Goal: Information Seeking & Learning: Find specific fact

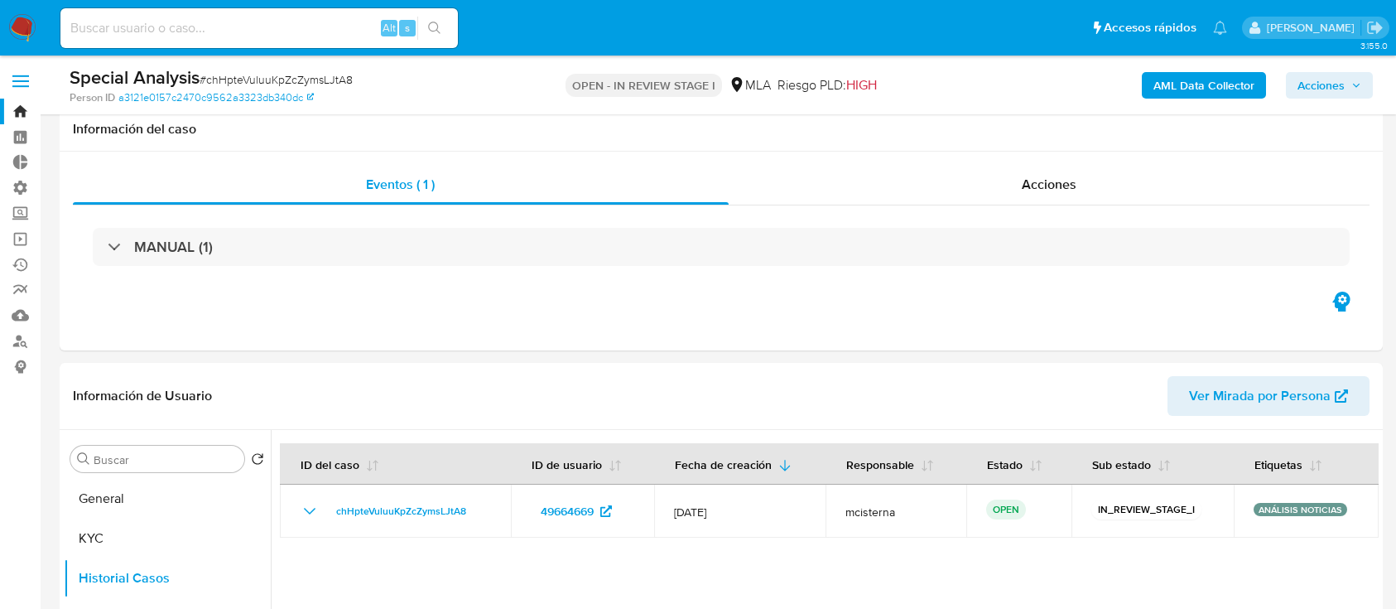
select select "10"
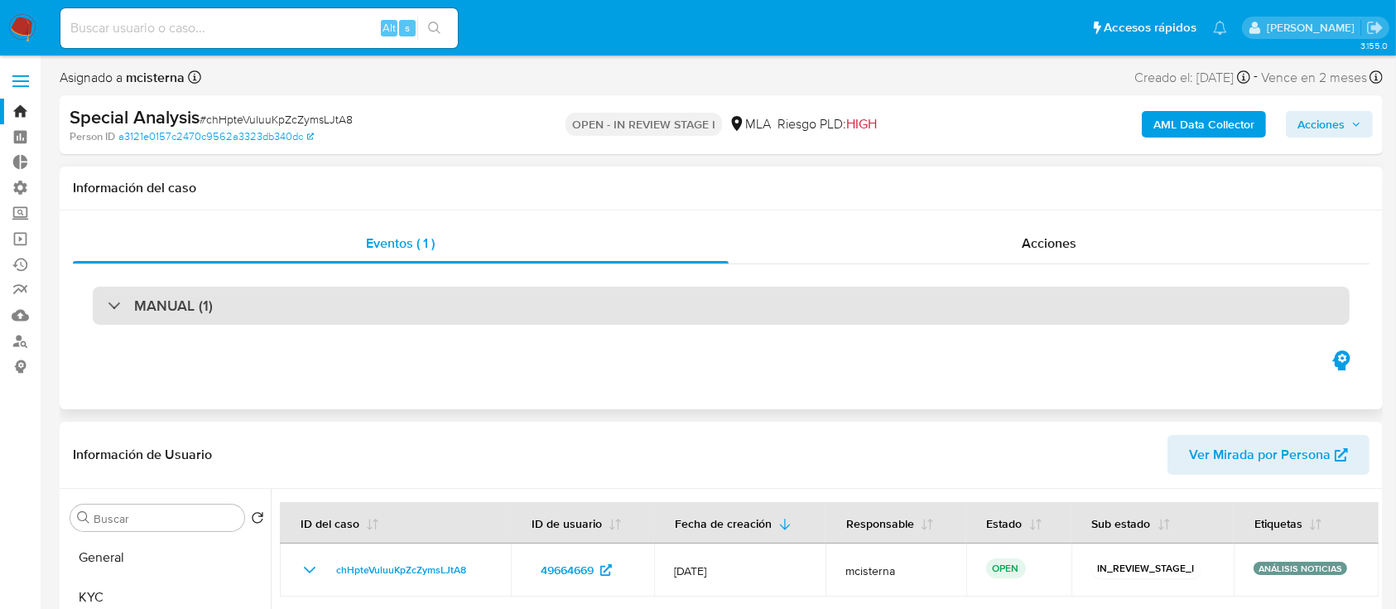
click at [444, 306] on div "MANUAL (1)" at bounding box center [721, 306] width 1257 height 38
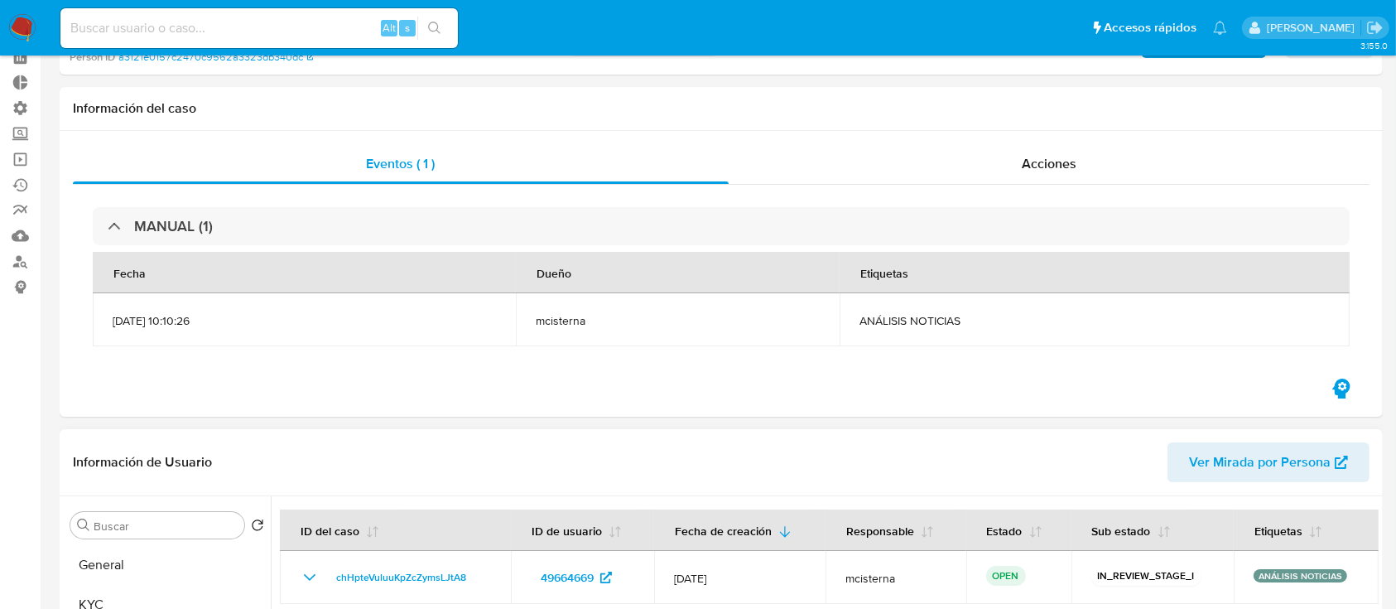
scroll to position [110, 0]
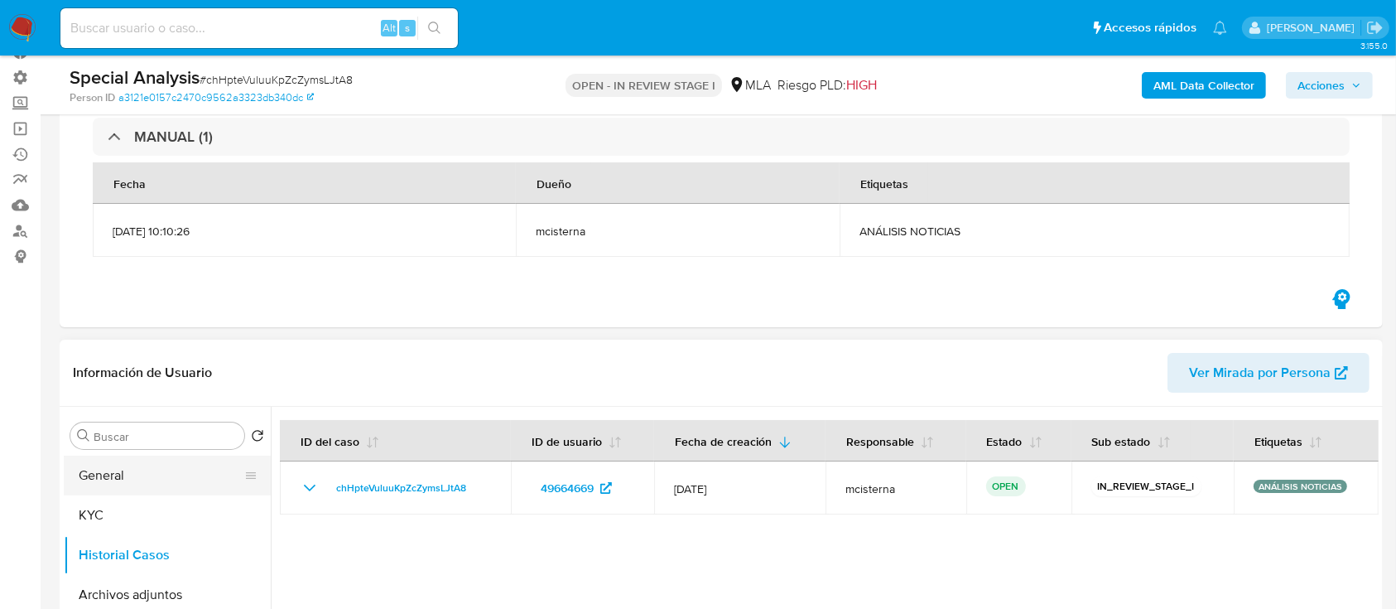
click at [148, 480] on button "General" at bounding box center [161, 475] width 194 height 40
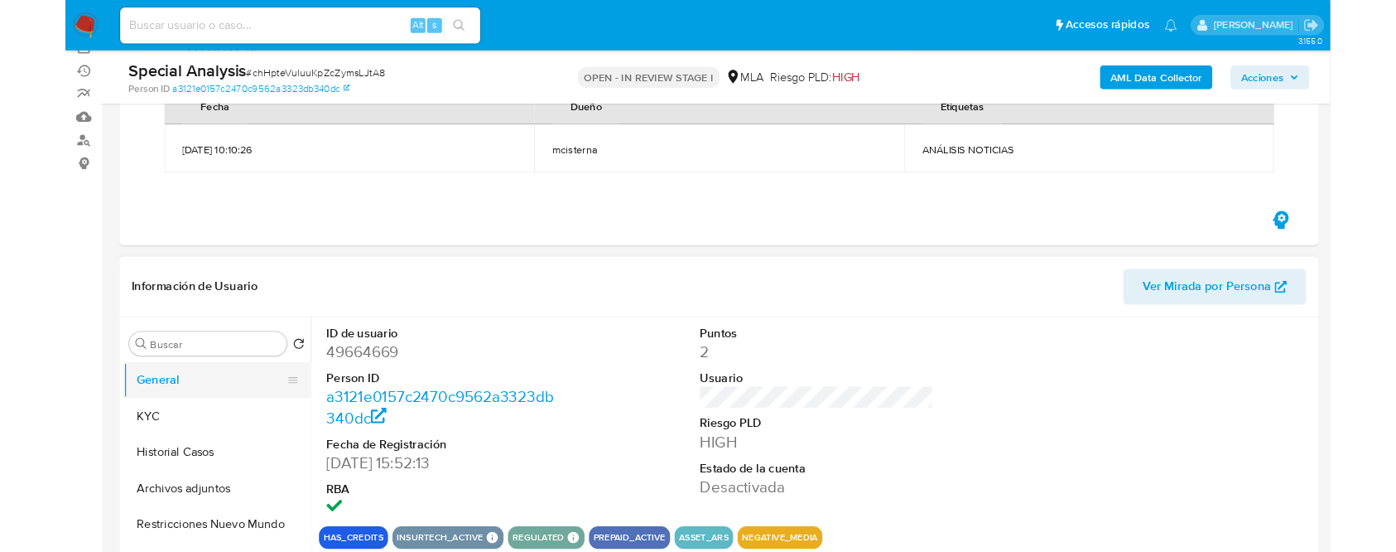
scroll to position [220, 0]
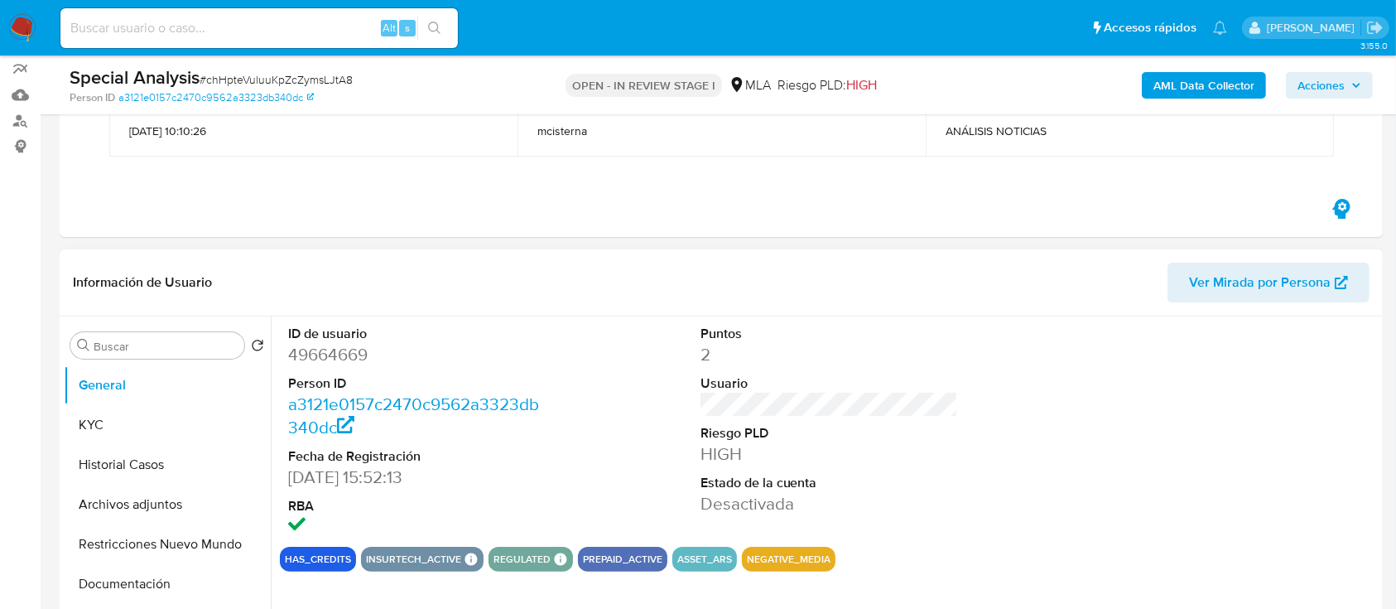
click at [357, 360] on dd "49664669" at bounding box center [417, 354] width 258 height 23
copy dd "49664669"
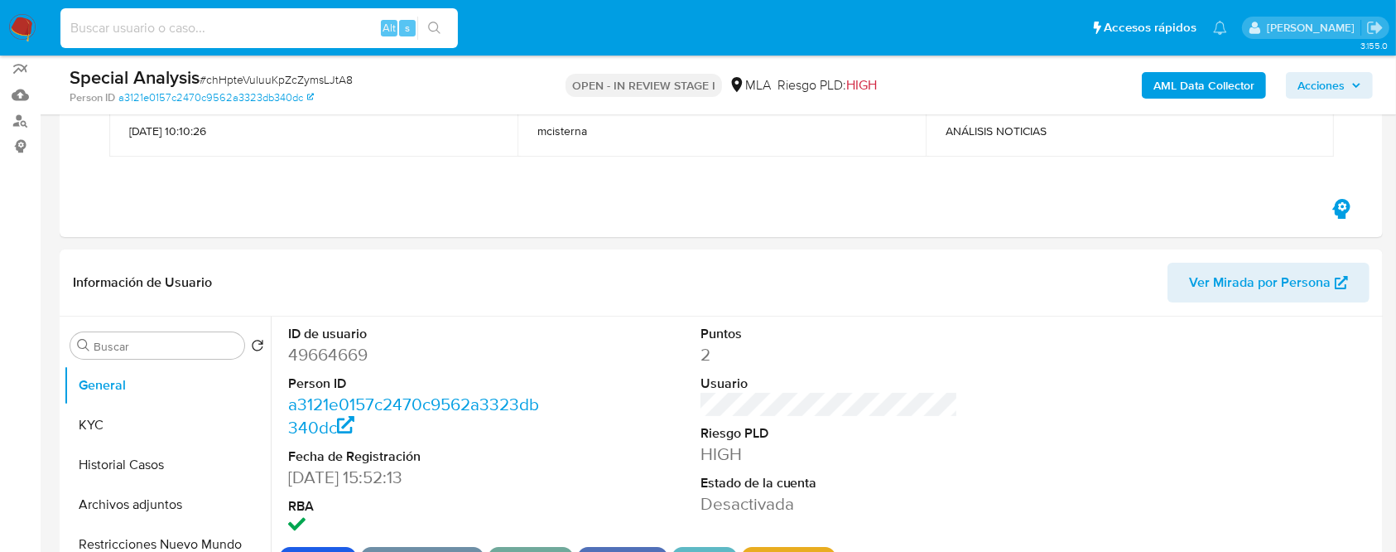
click at [250, 38] on div "Alt s" at bounding box center [259, 28] width 398 height 40
paste input "$ 4,00 111047946525 [DATE] 49664669 168144609 $ 495,00 111711161420 [DATE] 4966…"
type input "$ 4,00 111047946525 [DATE] 49664669 168144609 $ 495,00 111711161420 [DATE] 4966…"
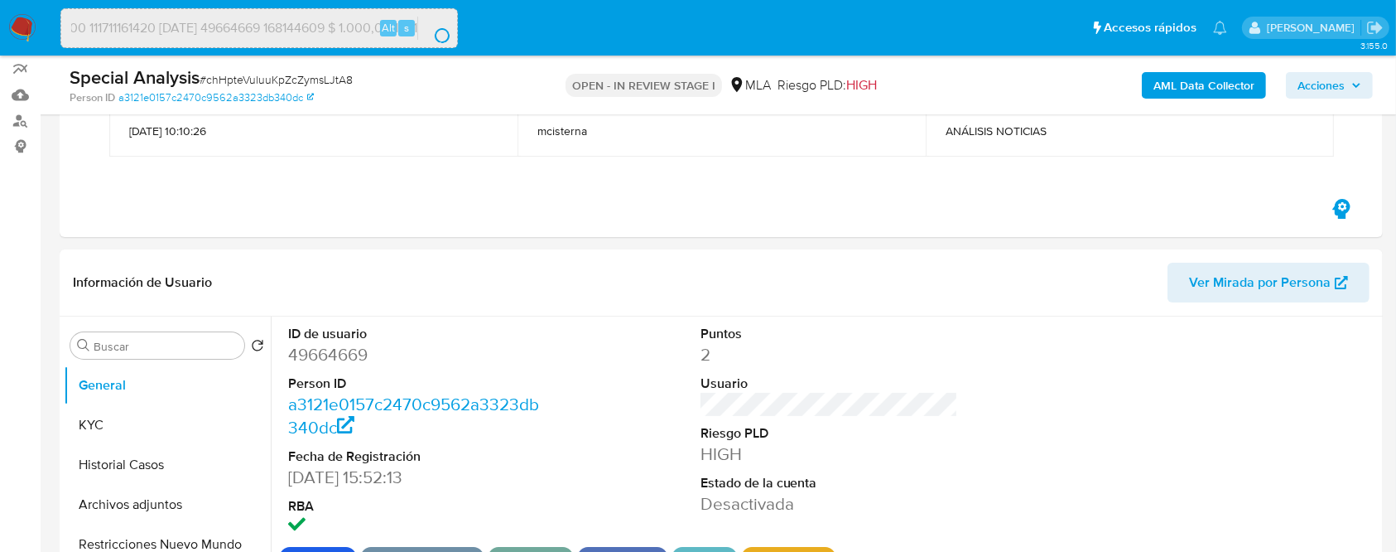
scroll to position [0, 0]
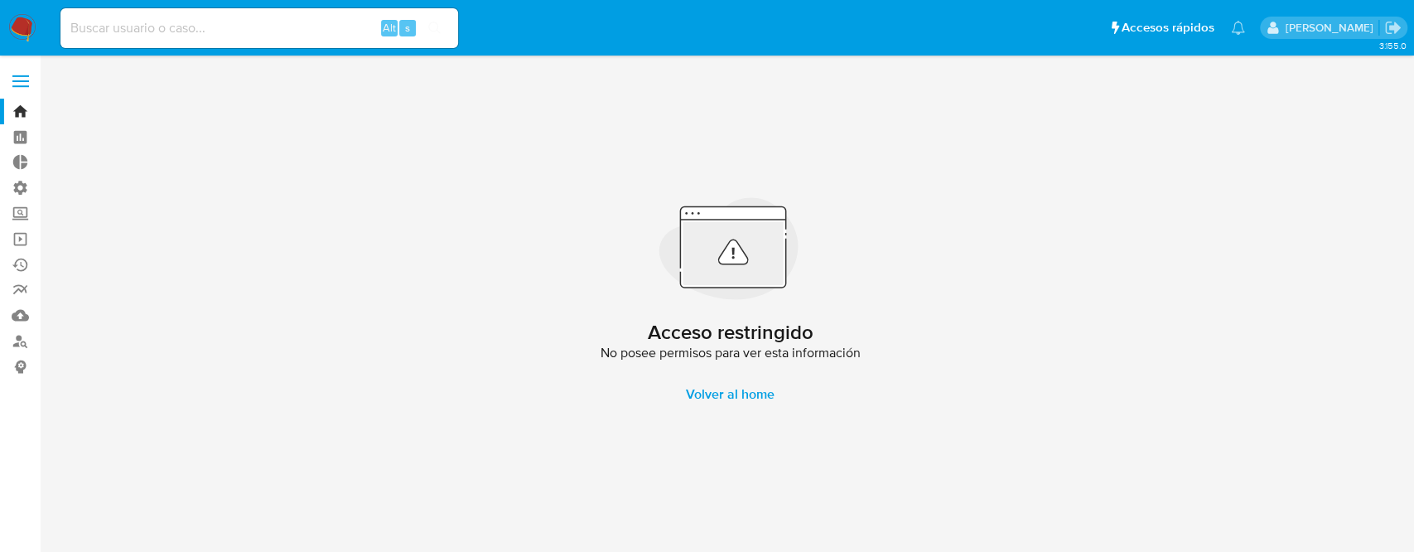
click at [133, 33] on input at bounding box center [259, 28] width 398 height 22
click at [192, 40] on div "Alt s" at bounding box center [259, 28] width 398 height 40
click at [192, 37] on input at bounding box center [259, 28] width 398 height 22
paste input "168144609"
type input "168144609"
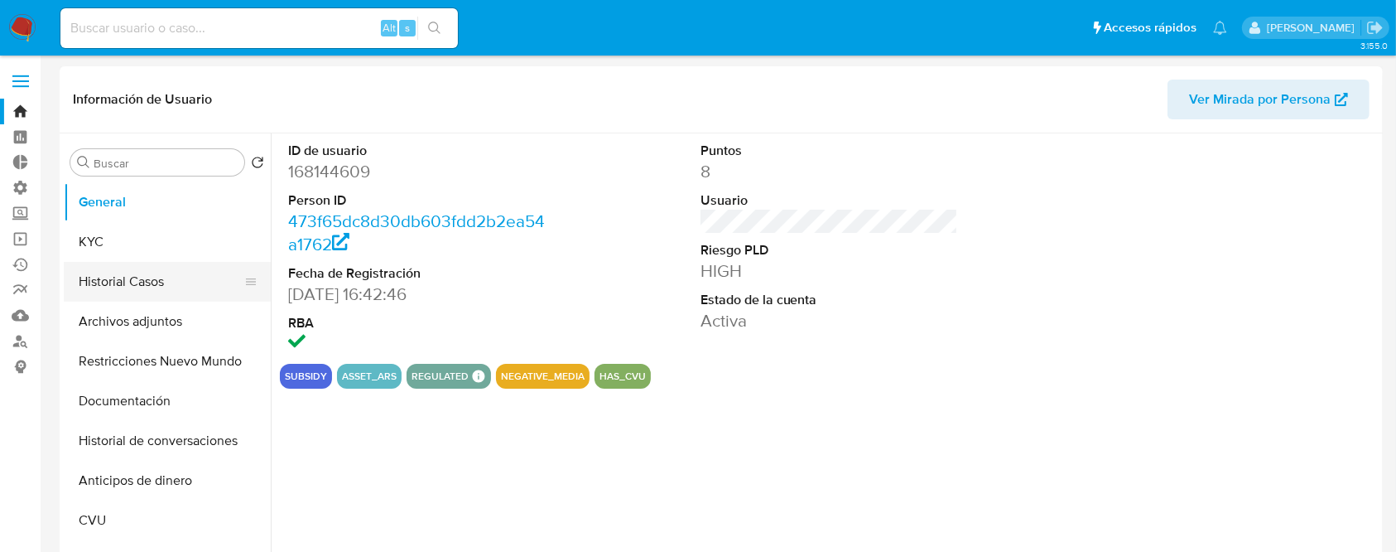
click at [155, 262] on button "Historial Casos" at bounding box center [161, 282] width 194 height 40
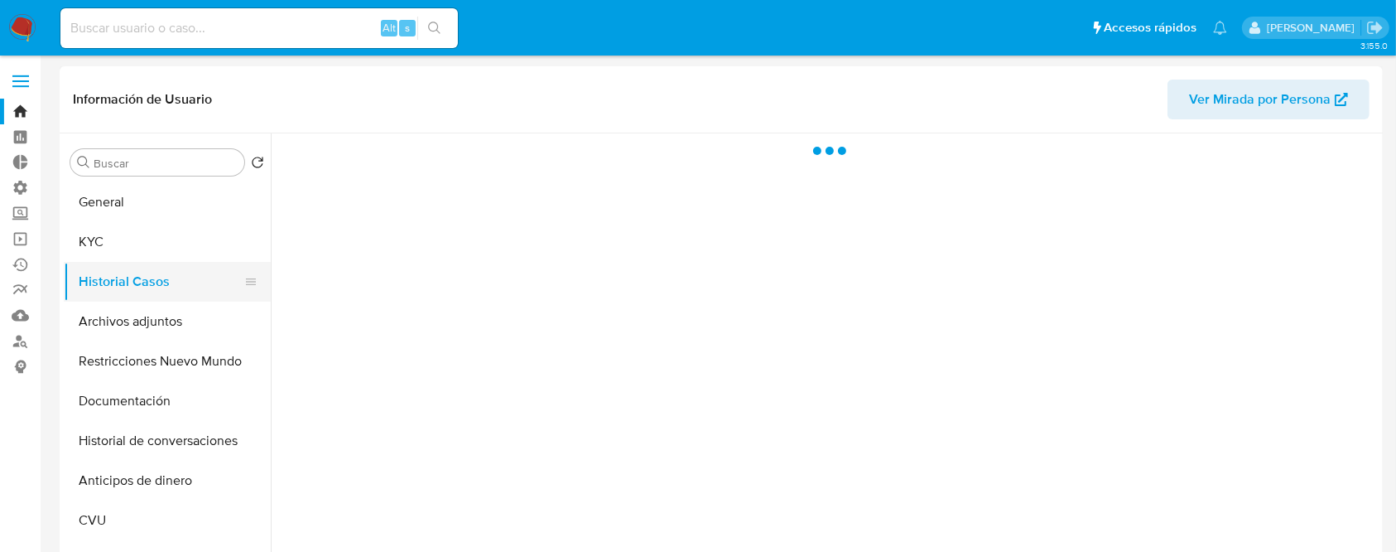
select select "10"
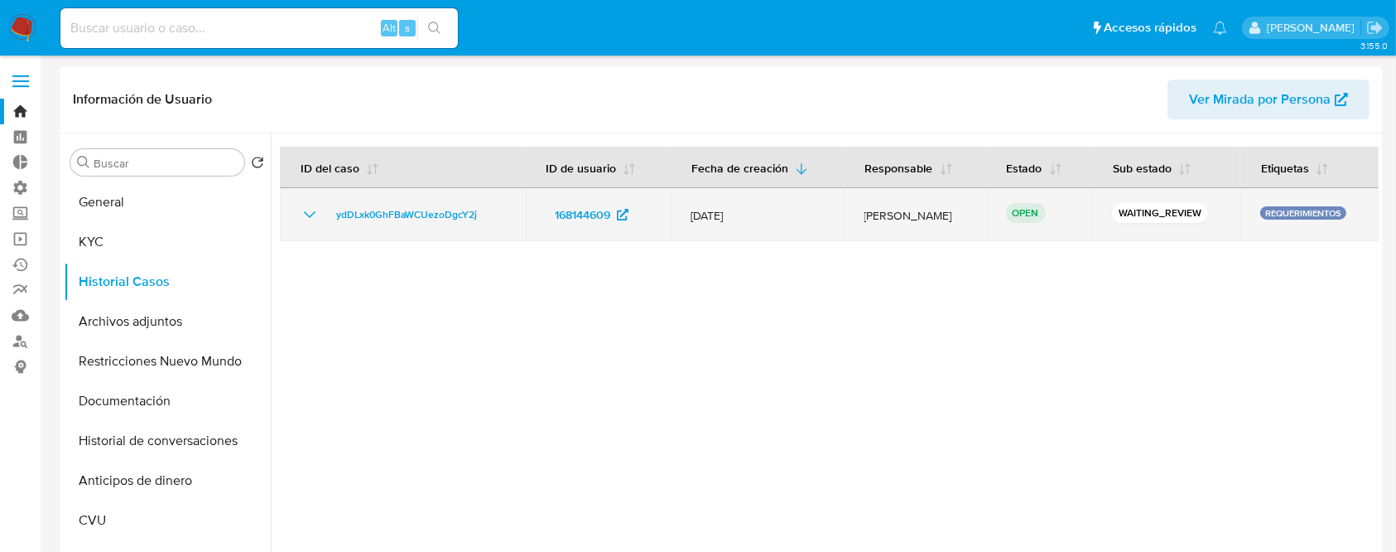
click at [306, 210] on icon "Mostrar/Ocultar" at bounding box center [310, 215] width 20 height 20
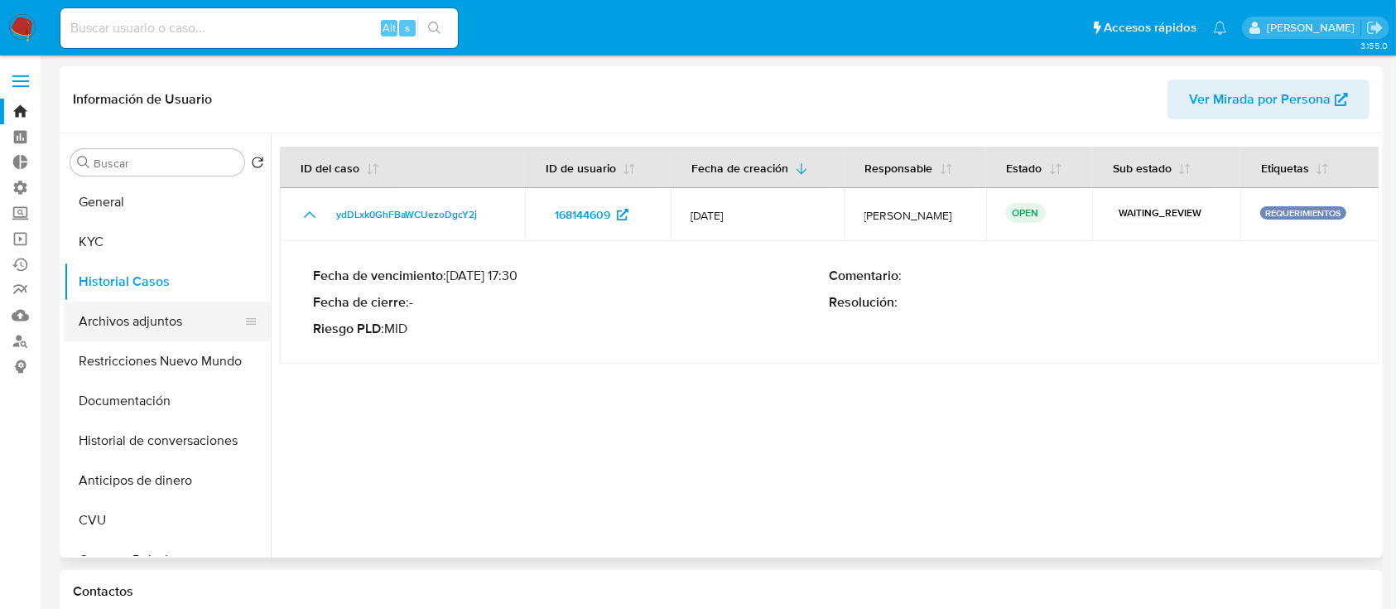
click at [146, 323] on button "Archivos adjuntos" at bounding box center [161, 321] width 194 height 40
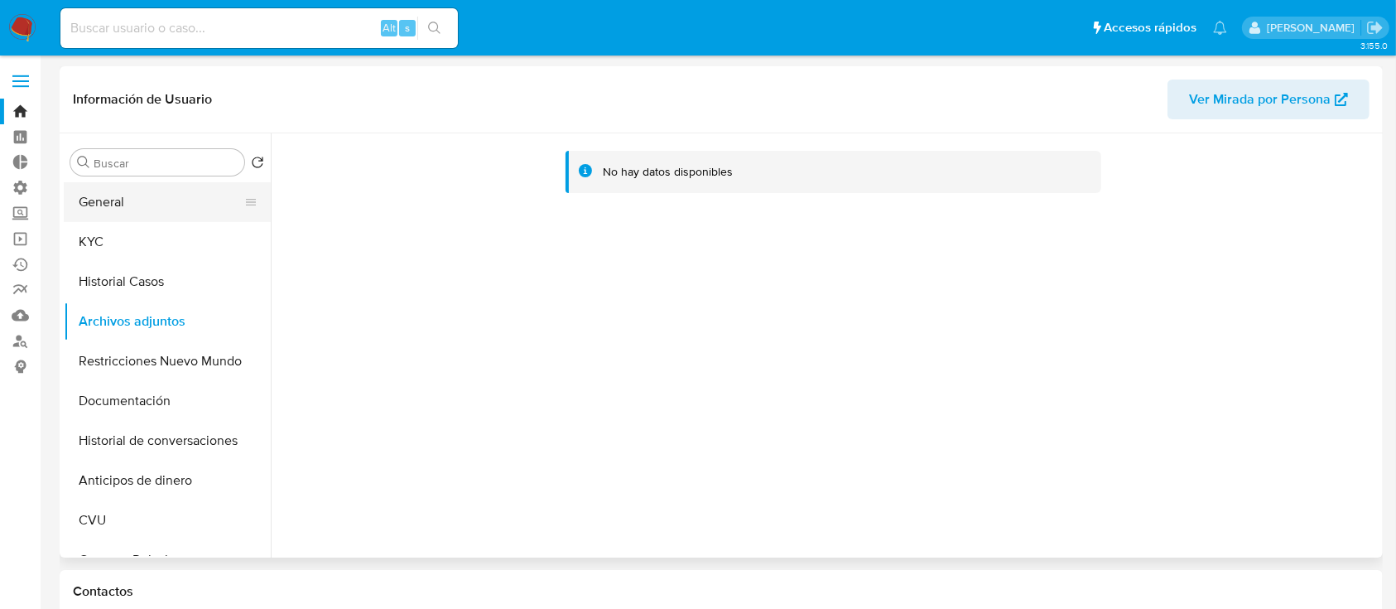
click at [133, 209] on button "General" at bounding box center [161, 202] width 194 height 40
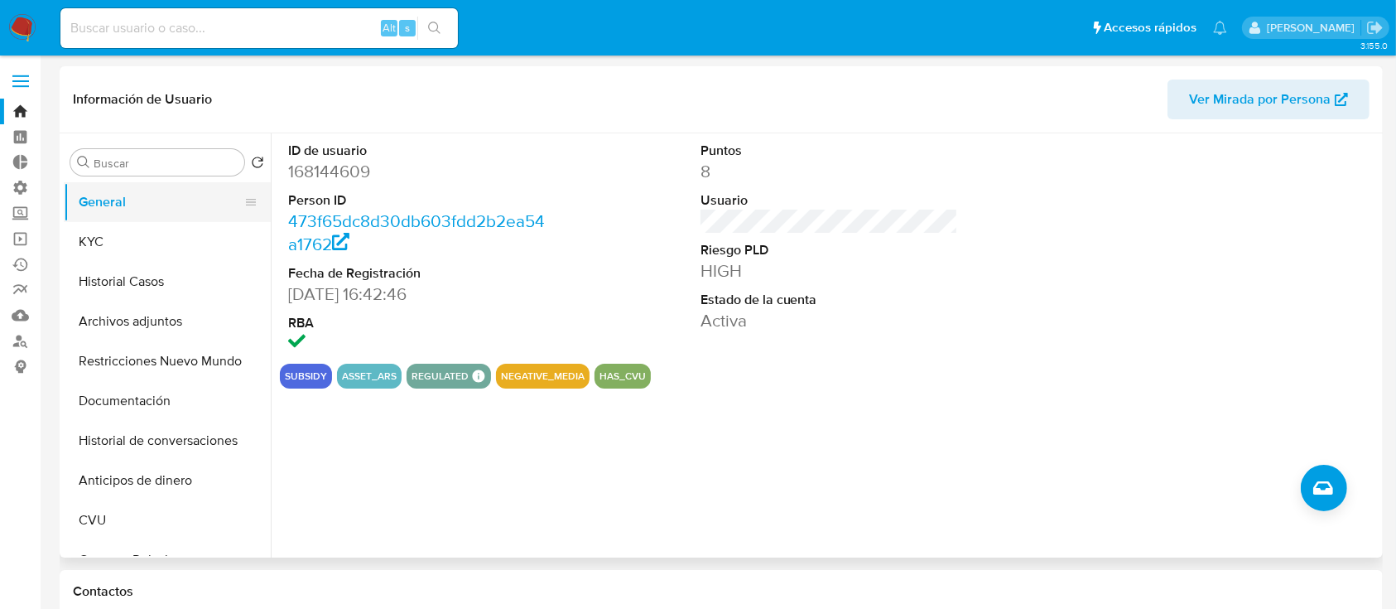
click at [142, 211] on button "General" at bounding box center [161, 202] width 194 height 40
click at [117, 248] on button "KYC" at bounding box center [161, 242] width 194 height 40
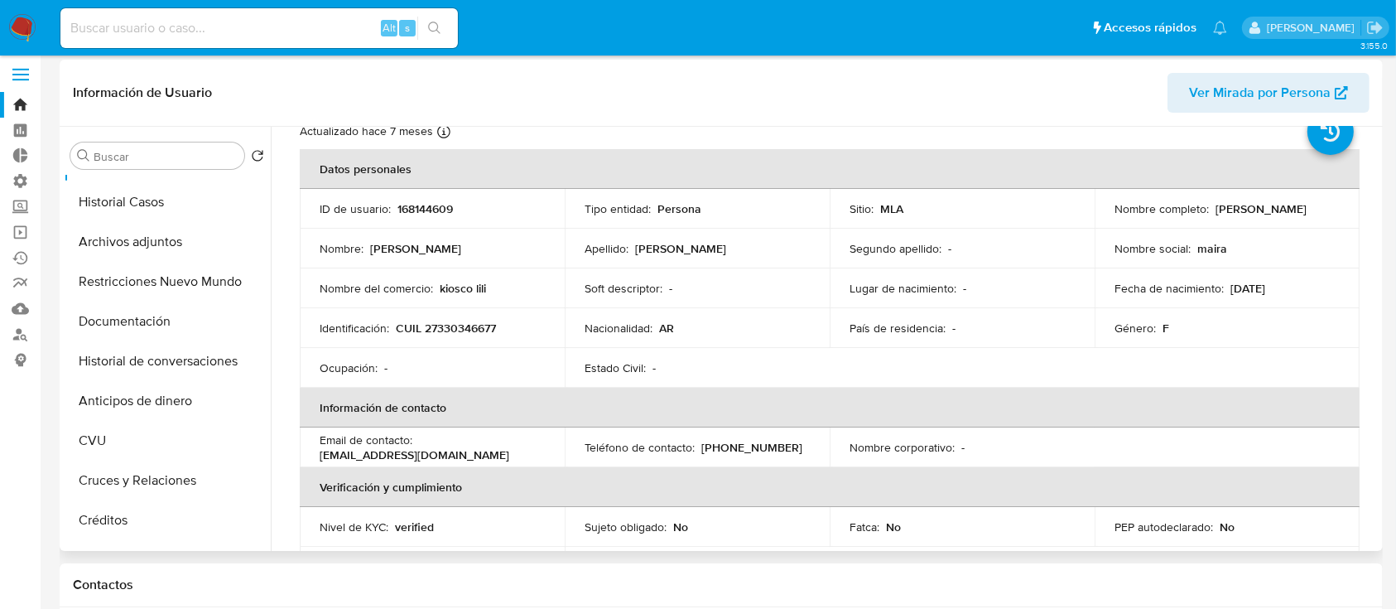
scroll to position [60, 0]
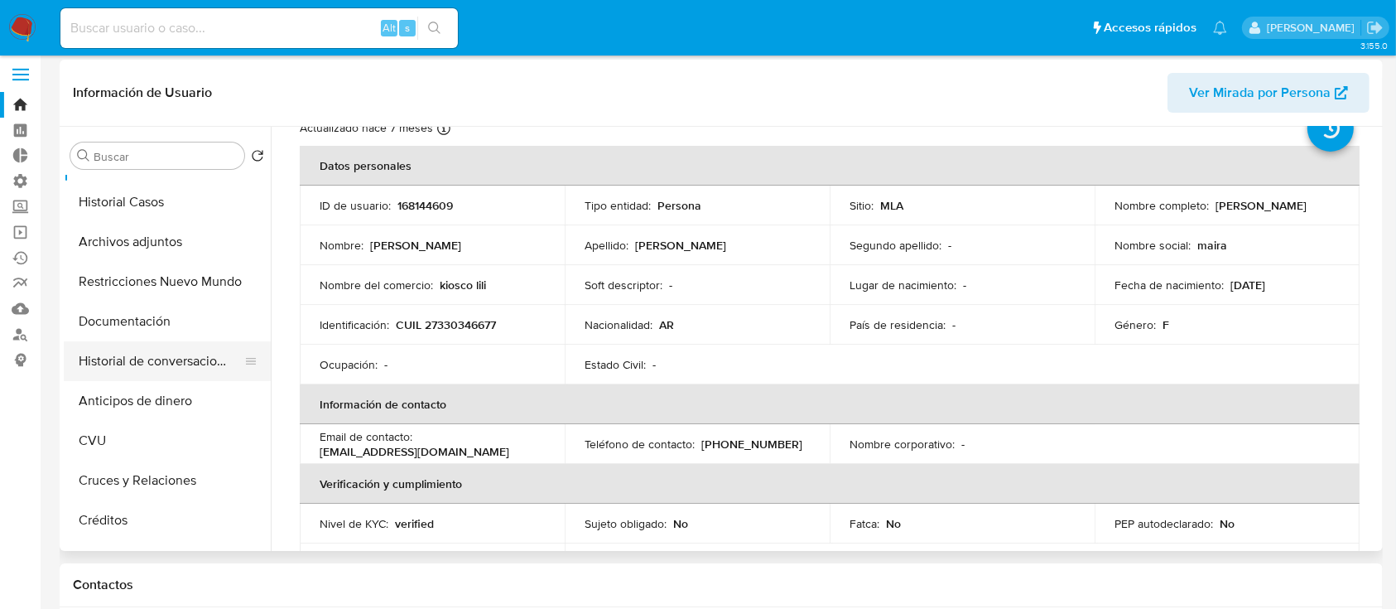
click at [165, 361] on button "Historial de conversaciones" at bounding box center [161, 361] width 194 height 40
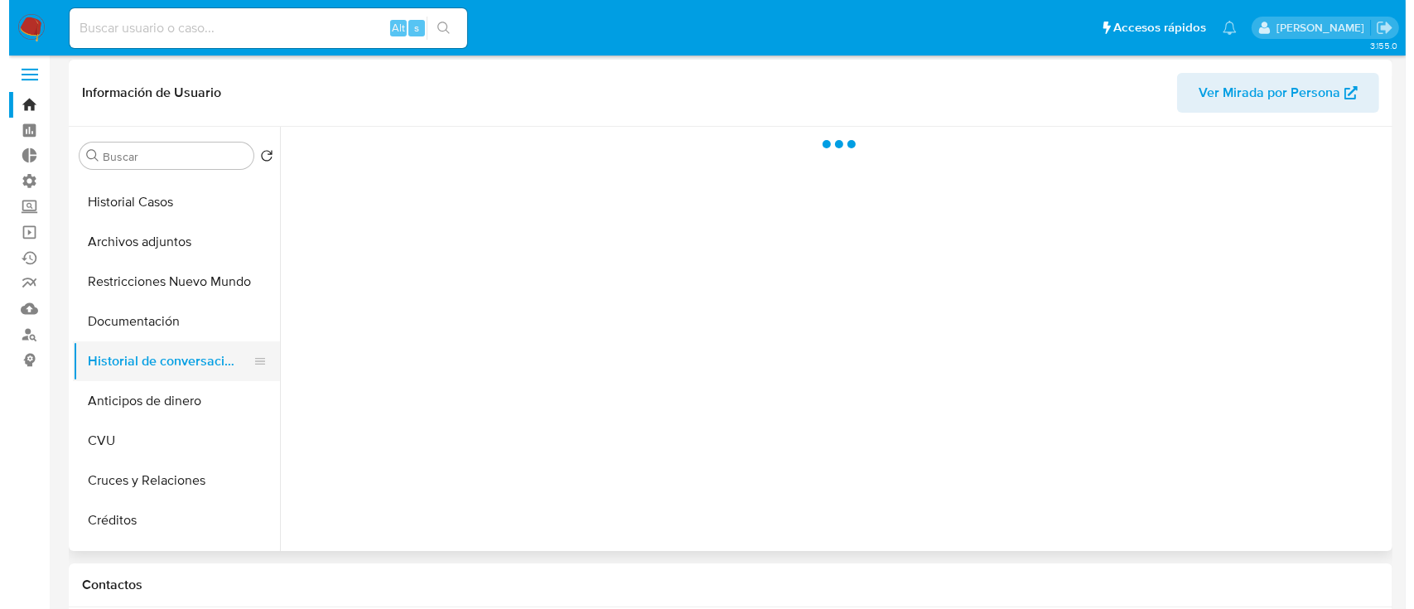
scroll to position [0, 0]
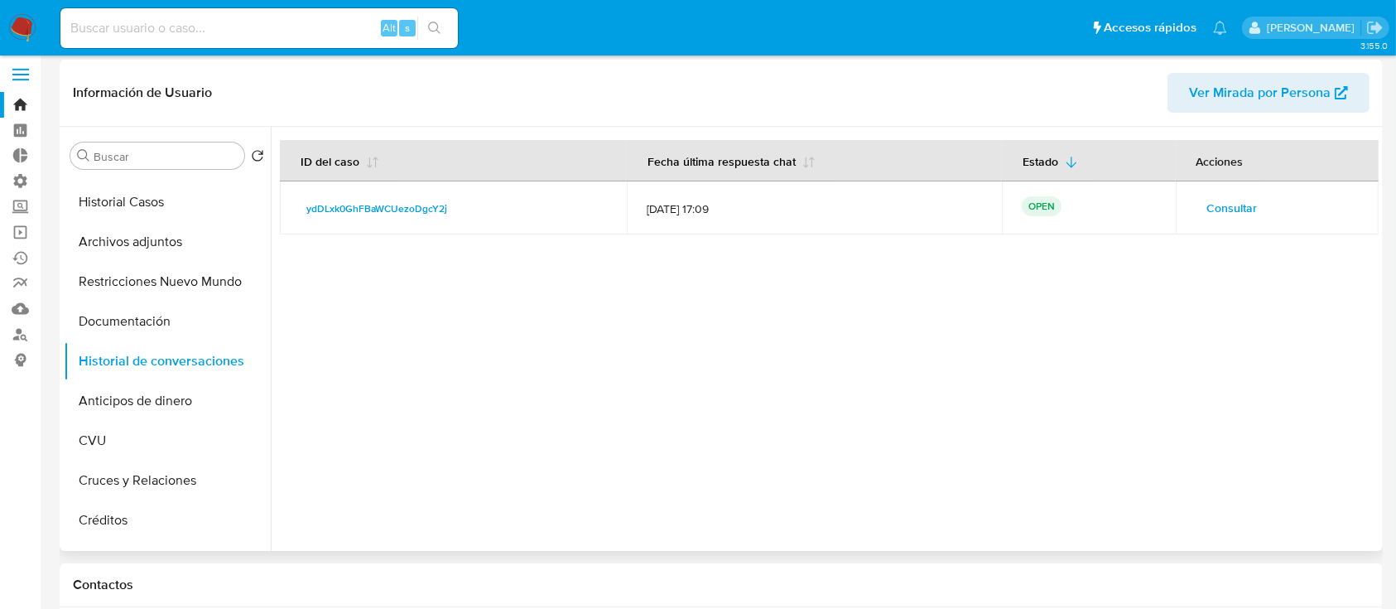
click at [1253, 207] on button "Consultar" at bounding box center [1233, 208] width 74 height 27
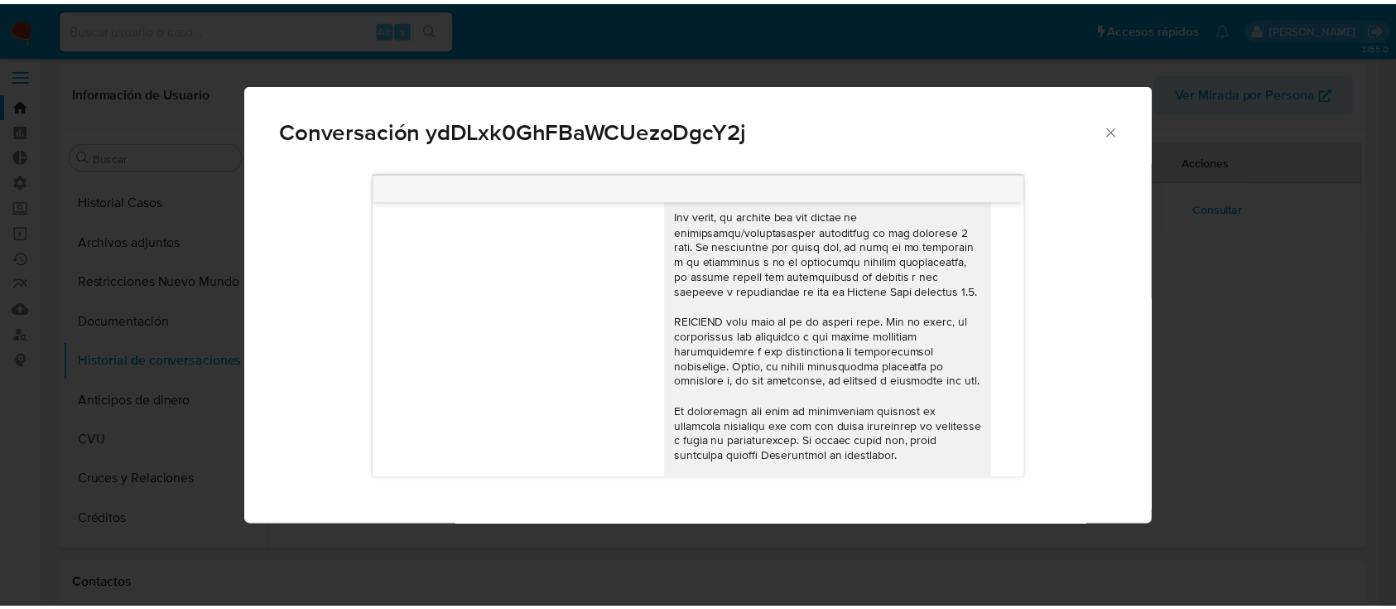
scroll to position [756, 0]
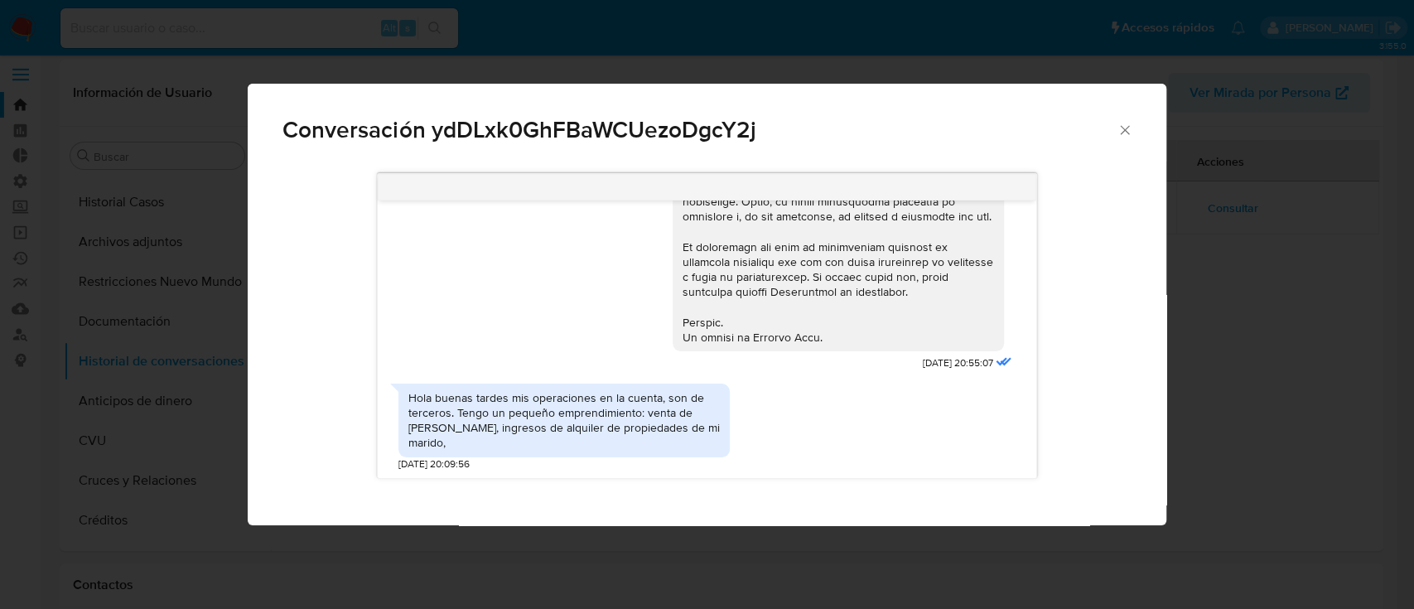
click at [1125, 130] on icon "Cerrar" at bounding box center [1124, 129] width 9 height 9
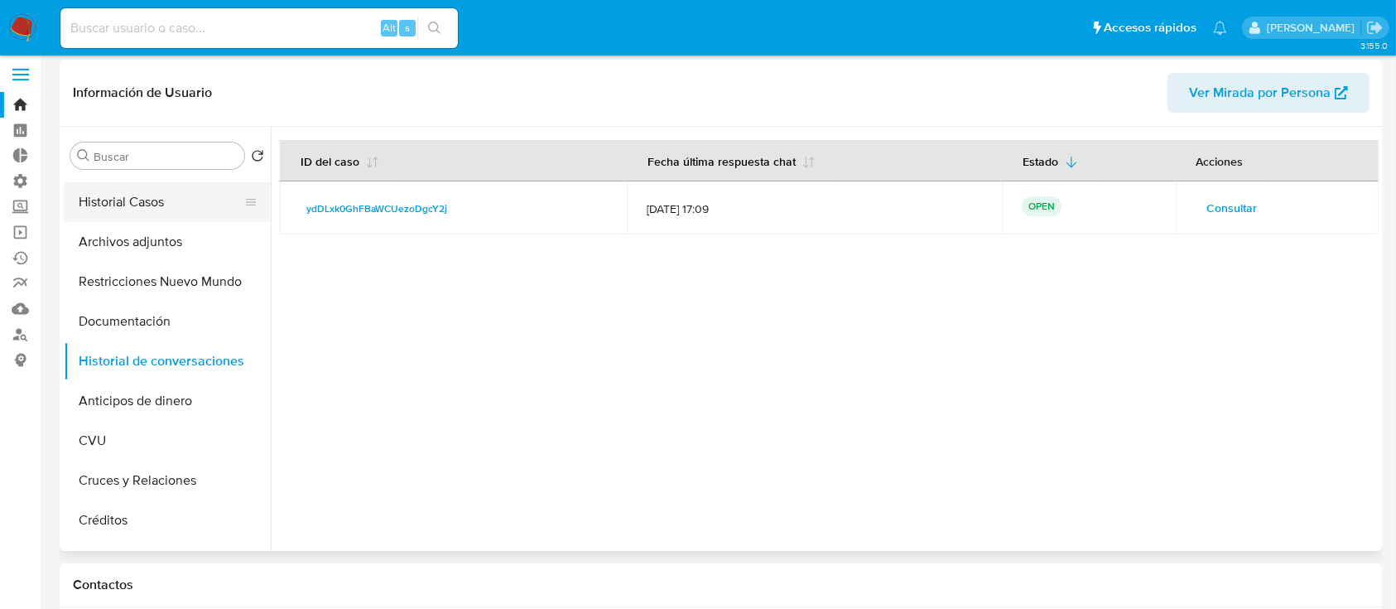
click at [142, 207] on button "Historial Casos" at bounding box center [161, 202] width 194 height 40
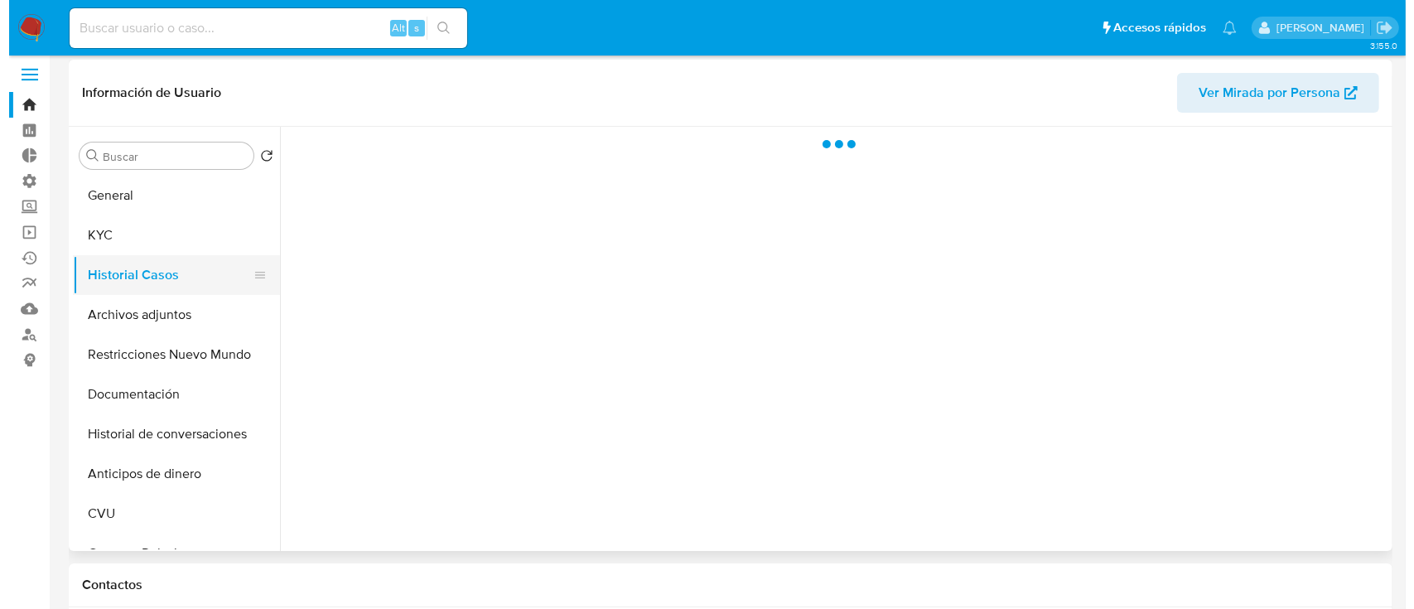
scroll to position [0, 0]
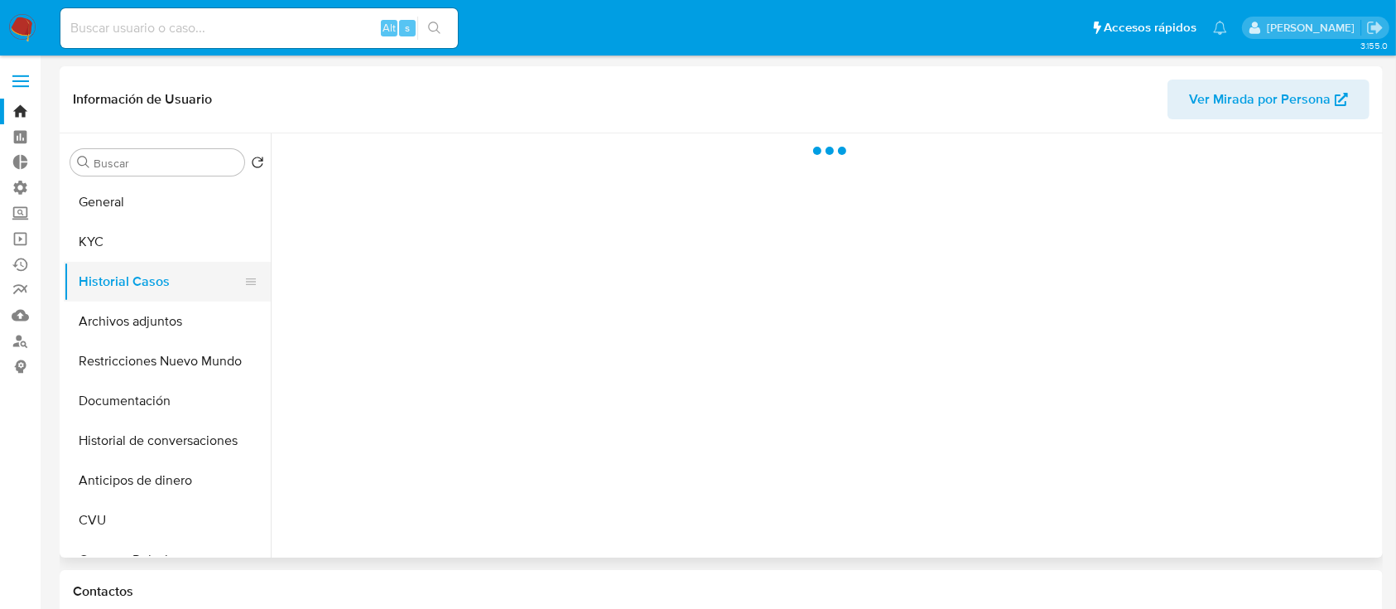
click at [142, 207] on button "General" at bounding box center [167, 202] width 207 height 40
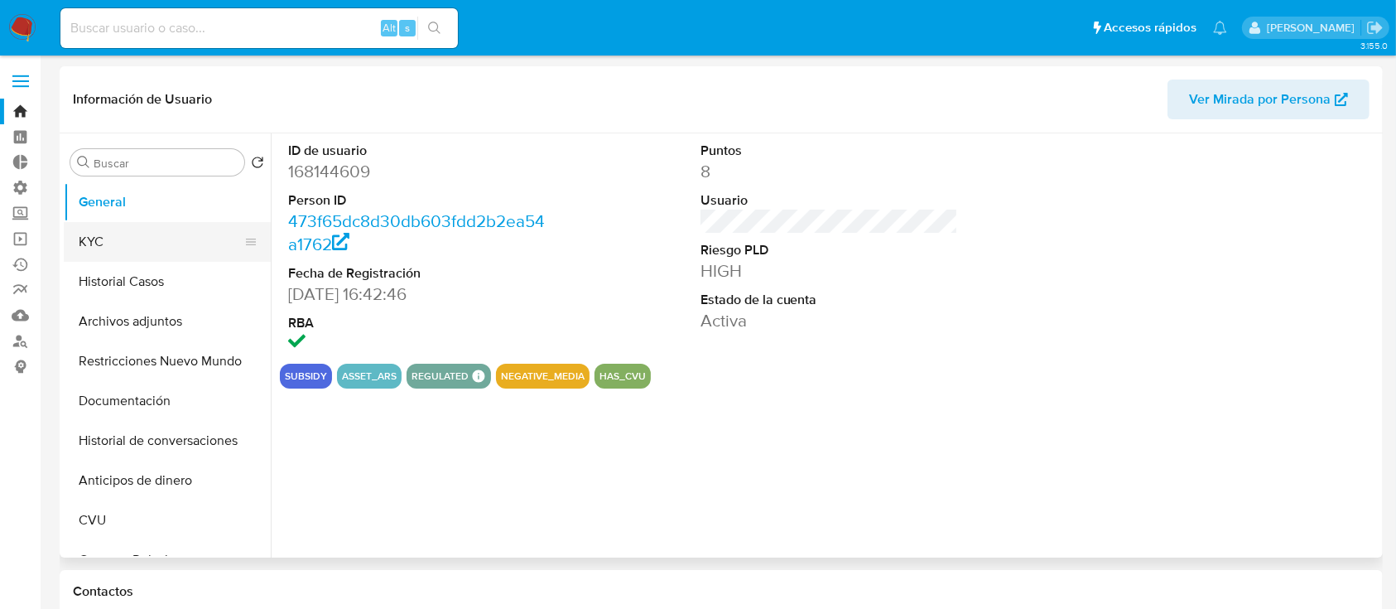
click at [147, 251] on button "KYC" at bounding box center [161, 242] width 194 height 40
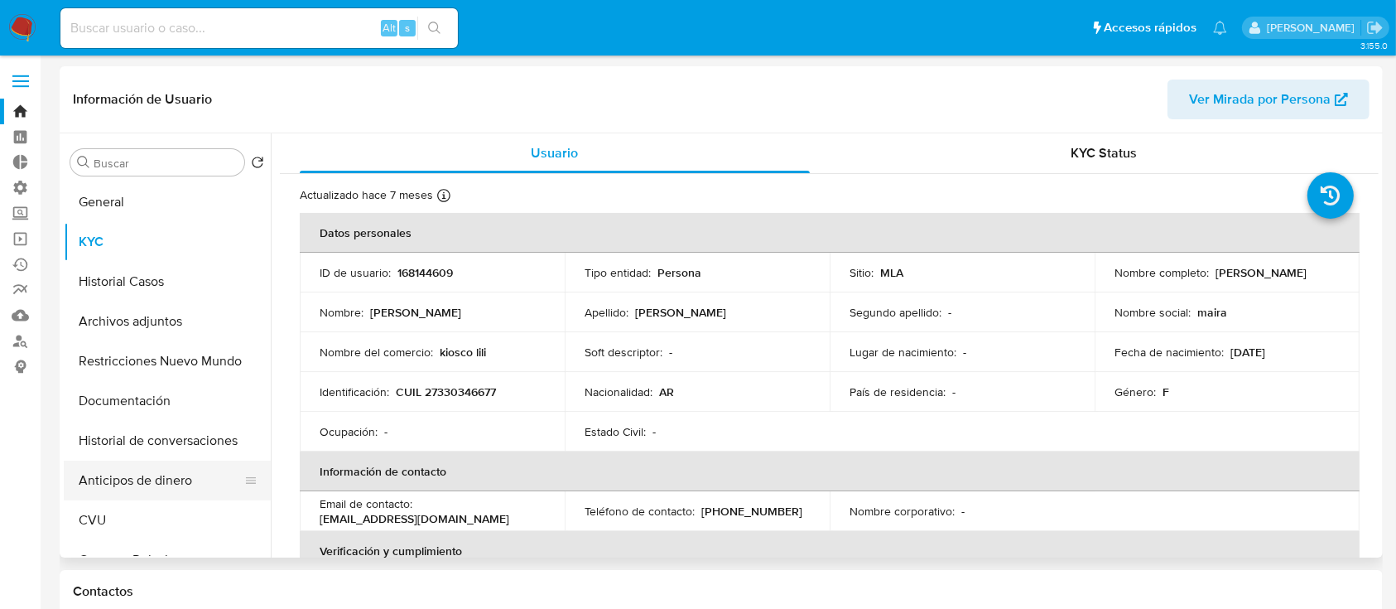
click at [152, 468] on button "Anticipos de dinero" at bounding box center [161, 480] width 194 height 40
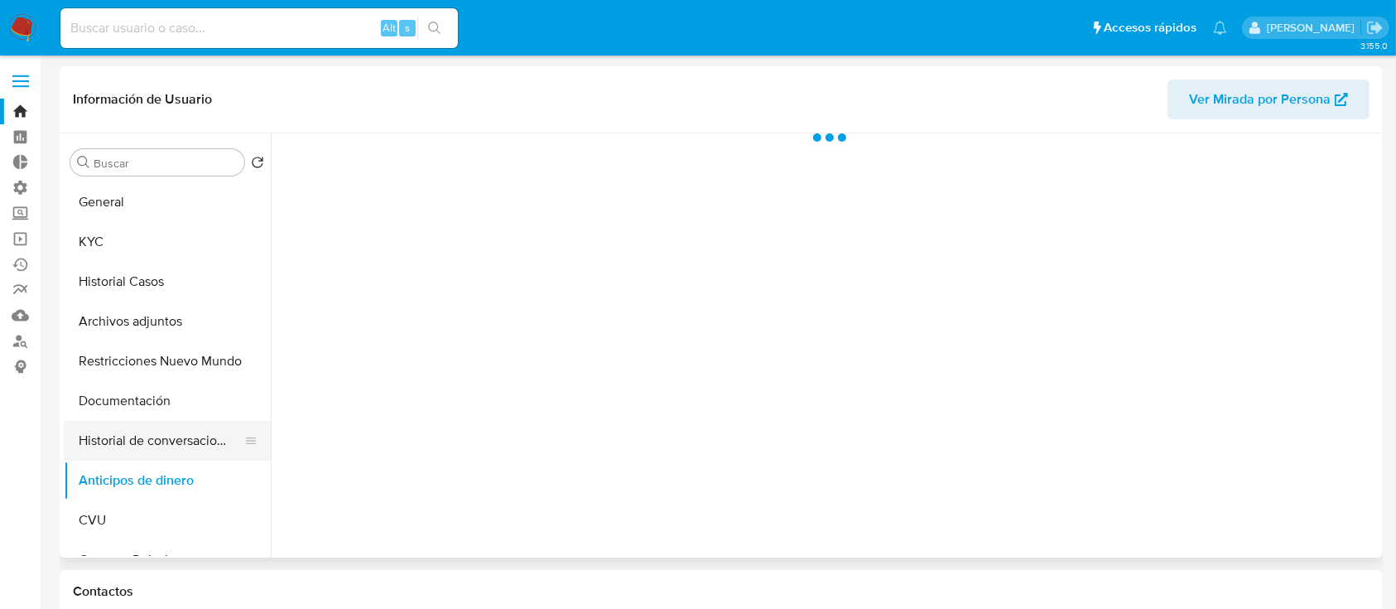
click at [148, 440] on button "Historial de conversaciones" at bounding box center [161, 441] width 194 height 40
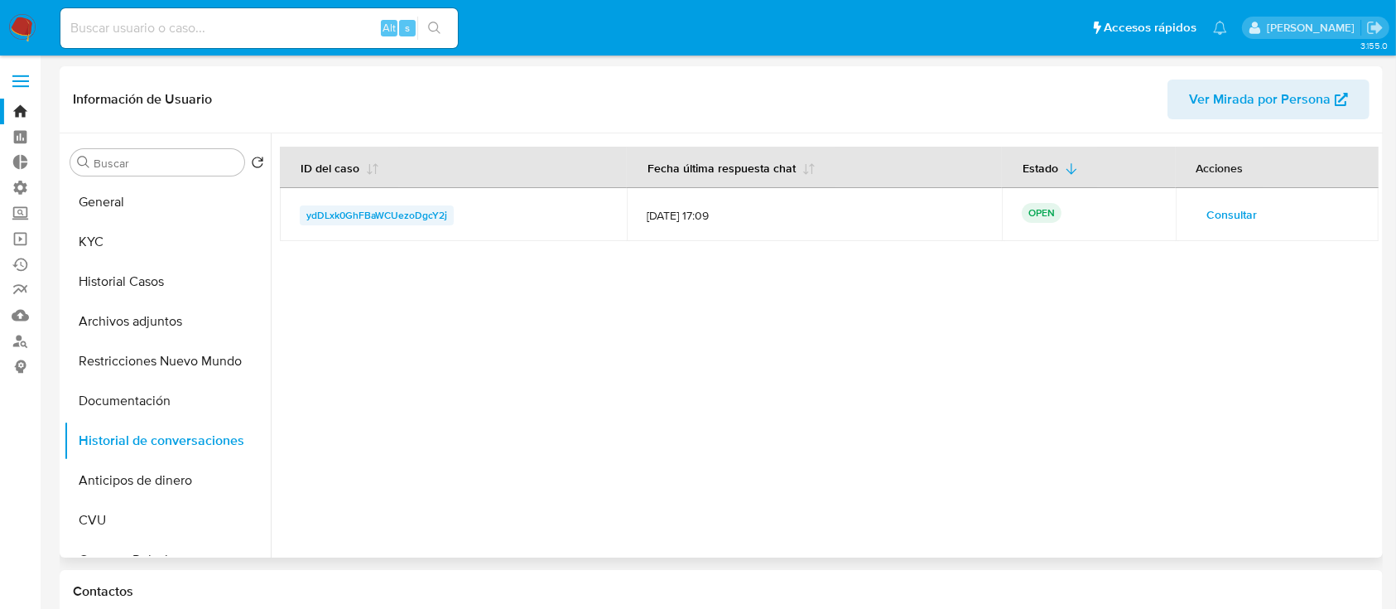
click at [364, 210] on span "ydDLxk0GhFBaWCUezoDgcY2j" at bounding box center [376, 215] width 141 height 20
click at [1225, 220] on span "Consultar" at bounding box center [1232, 214] width 51 height 23
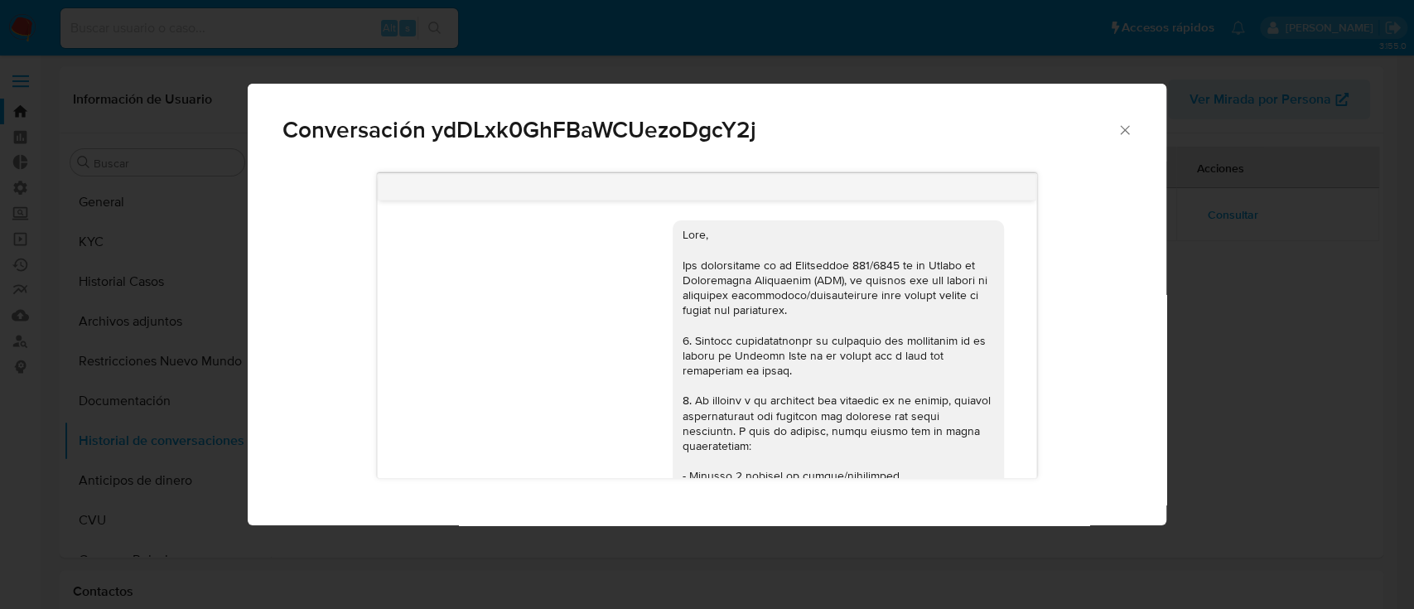
scroll to position [756, 0]
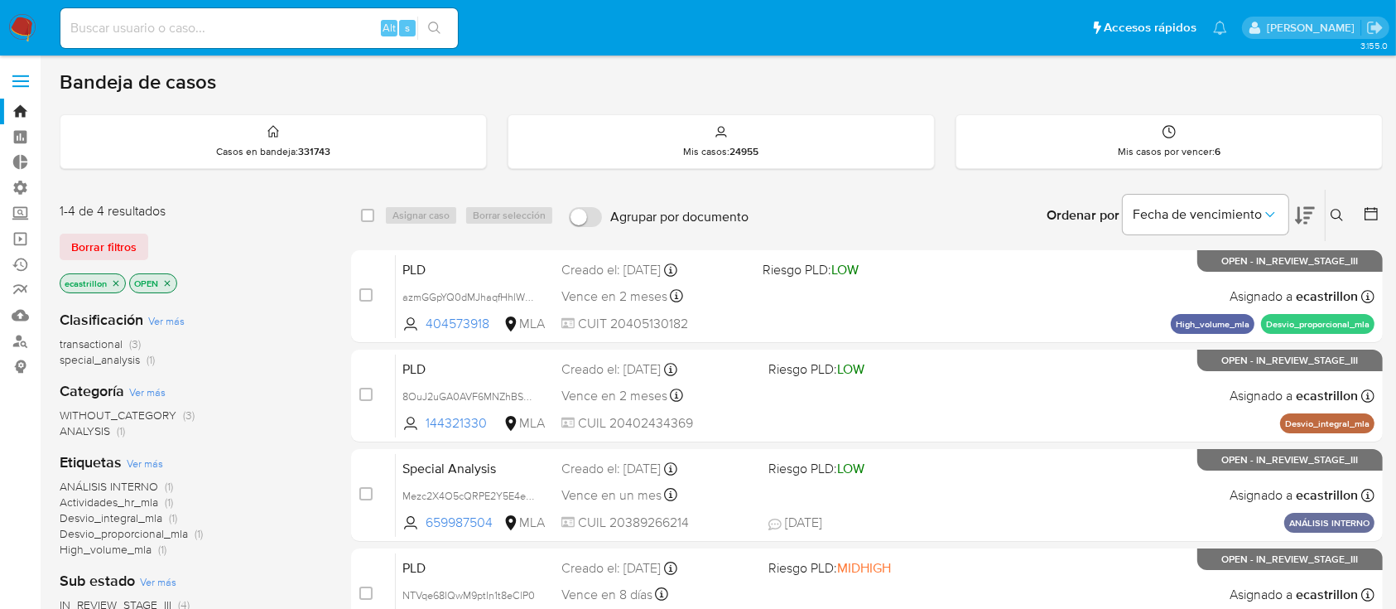
click at [156, 38] on div "Alt s" at bounding box center [259, 28] width 398 height 40
click at [157, 18] on input at bounding box center [259, 28] width 398 height 22
paste input "111603029"
type input "111603029"
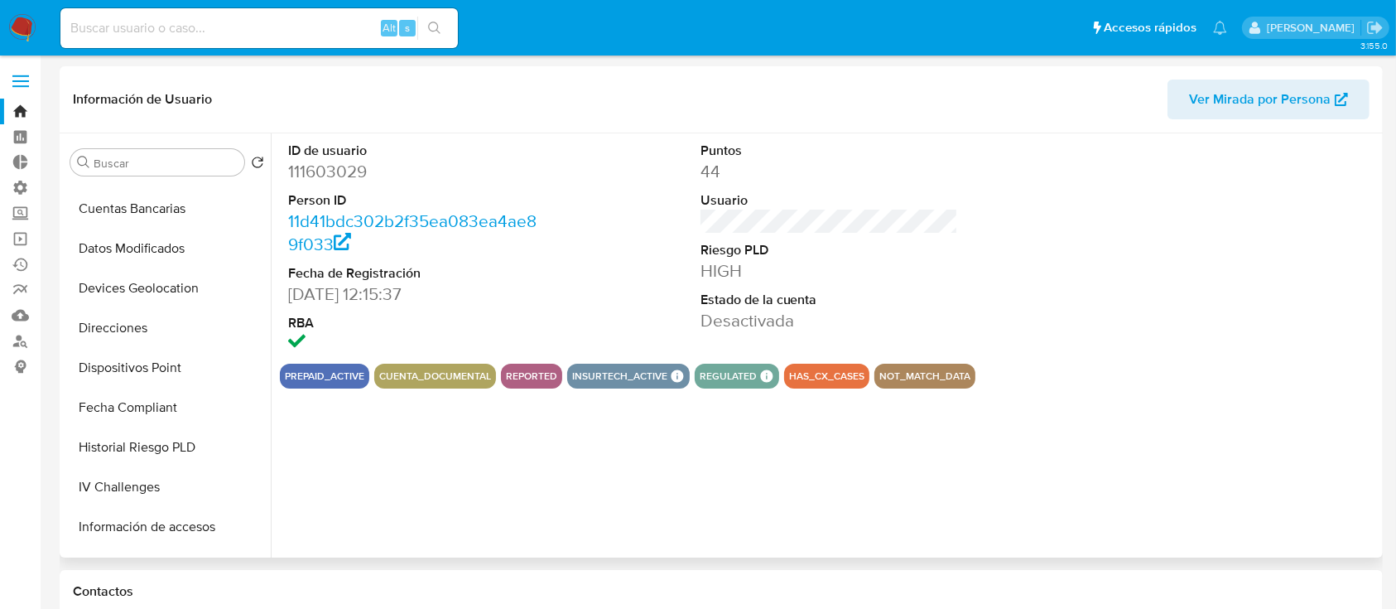
select select "10"
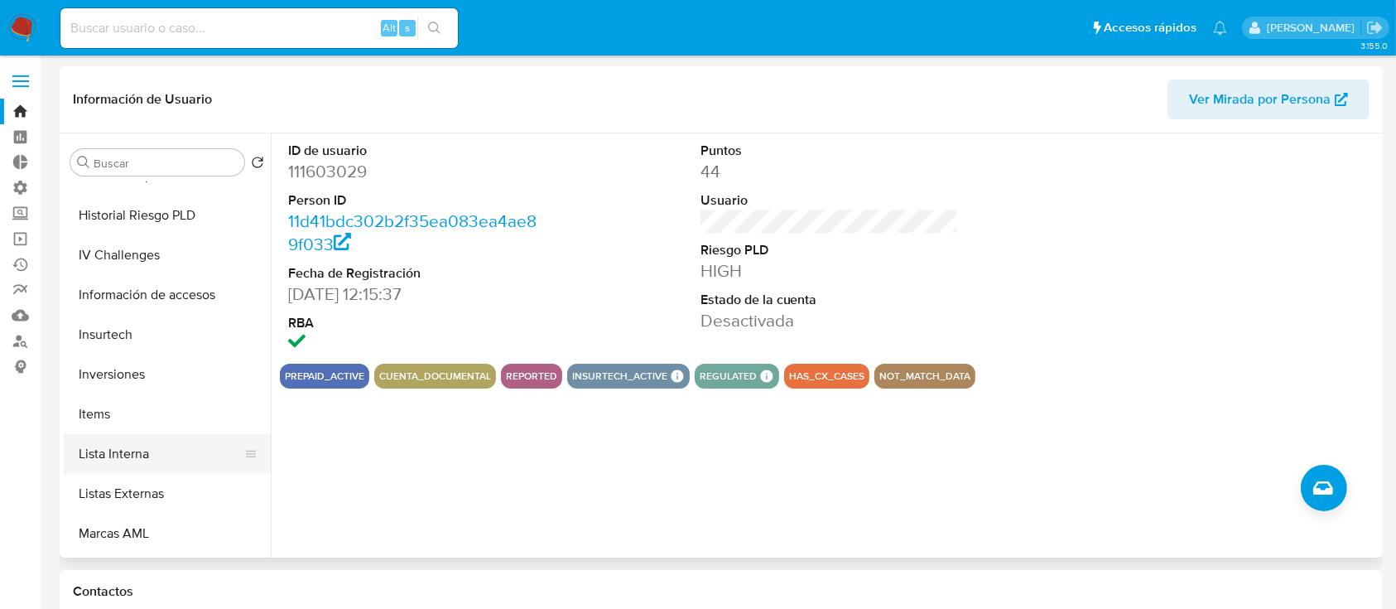
click at [132, 467] on button "Lista Interna" at bounding box center [161, 454] width 194 height 40
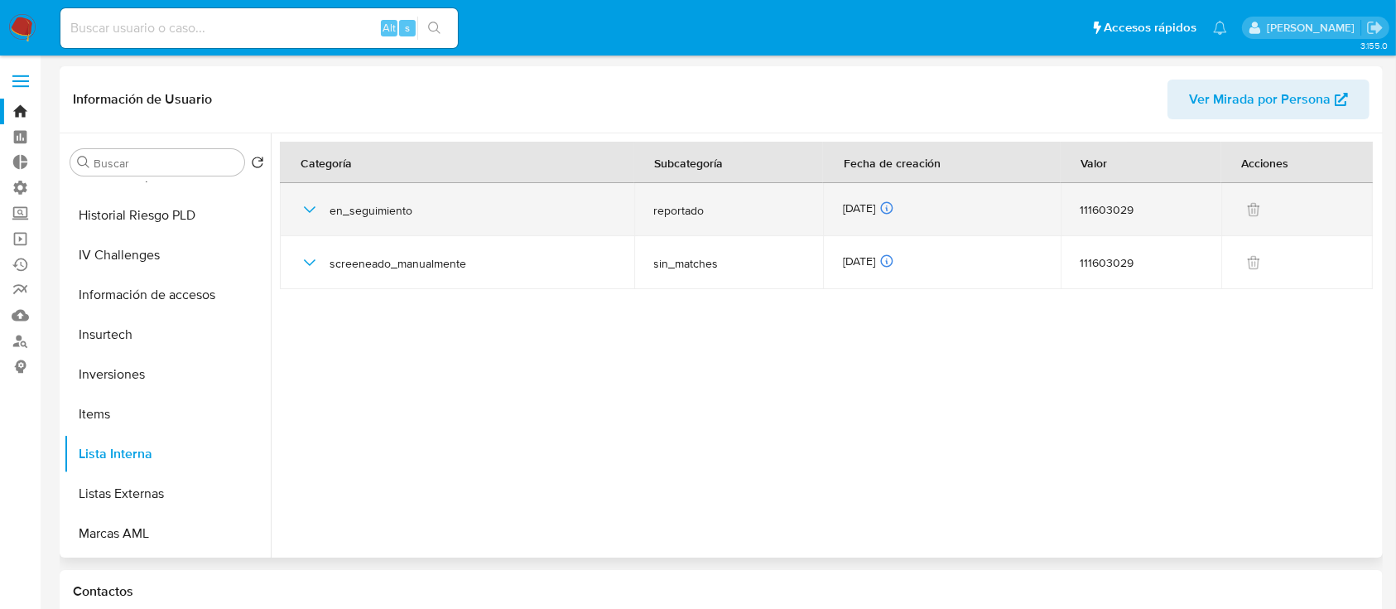
click at [403, 219] on div "en_seguimiento" at bounding box center [457, 209] width 315 height 53
click at [310, 211] on icon "button" at bounding box center [310, 209] width 12 height 7
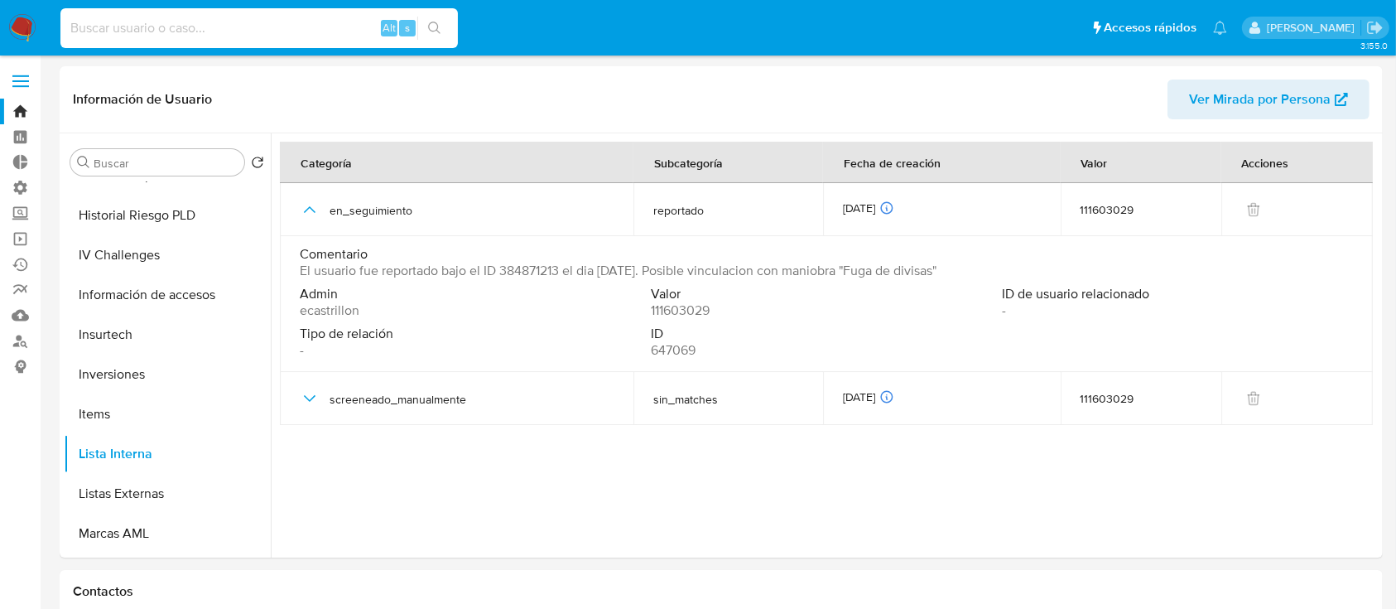
click at [192, 17] on input at bounding box center [259, 28] width 398 height 22
paste input "188718726"
type input "188718726"
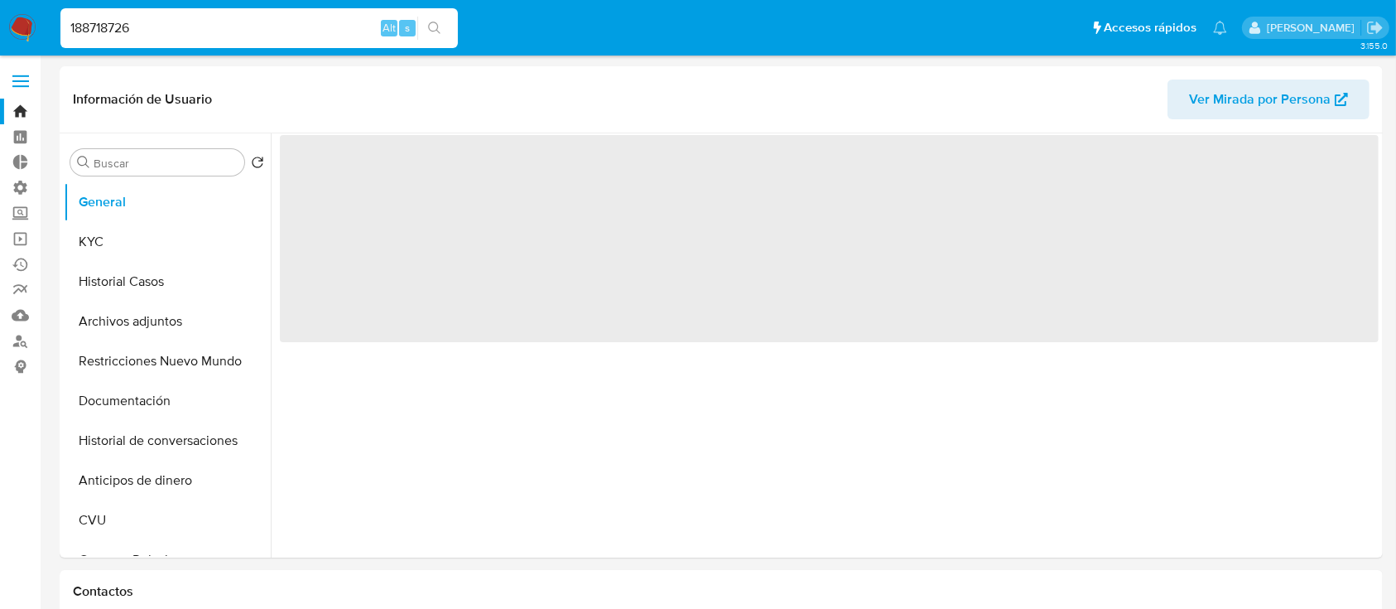
select select "10"
